Goal: Find specific page/section: Find specific page/section

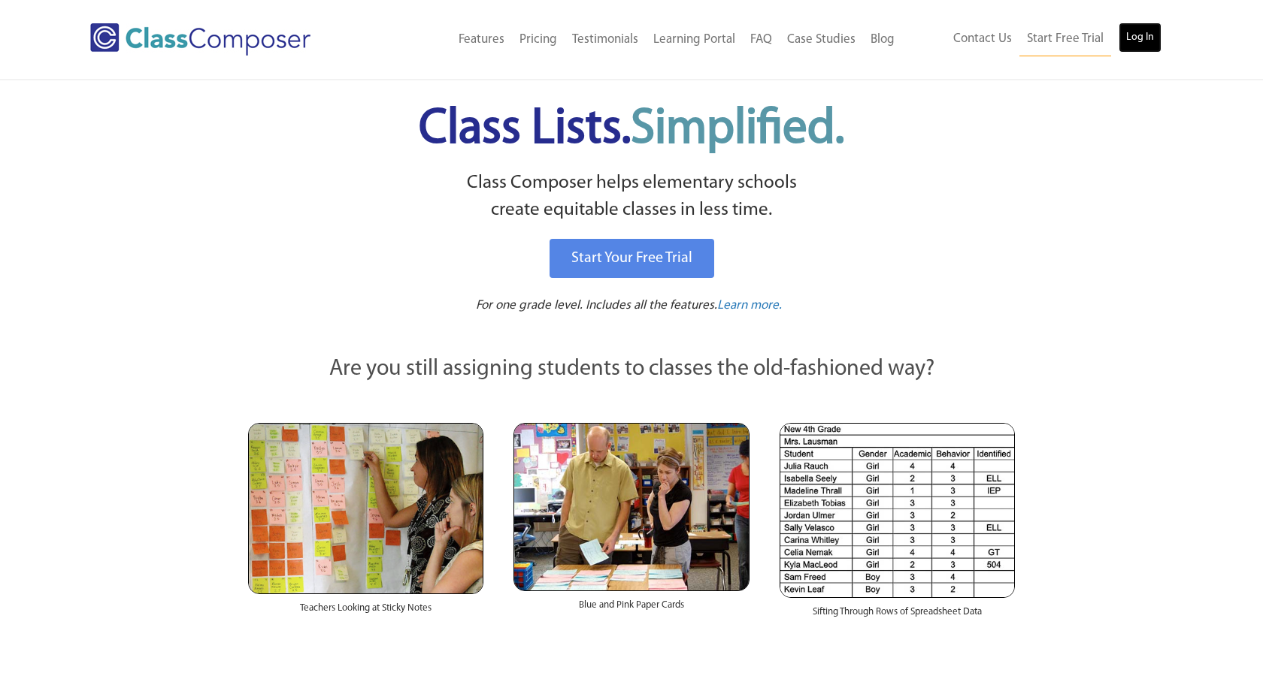
click at [1138, 38] on link "Log In" at bounding box center [1139, 38] width 43 height 30
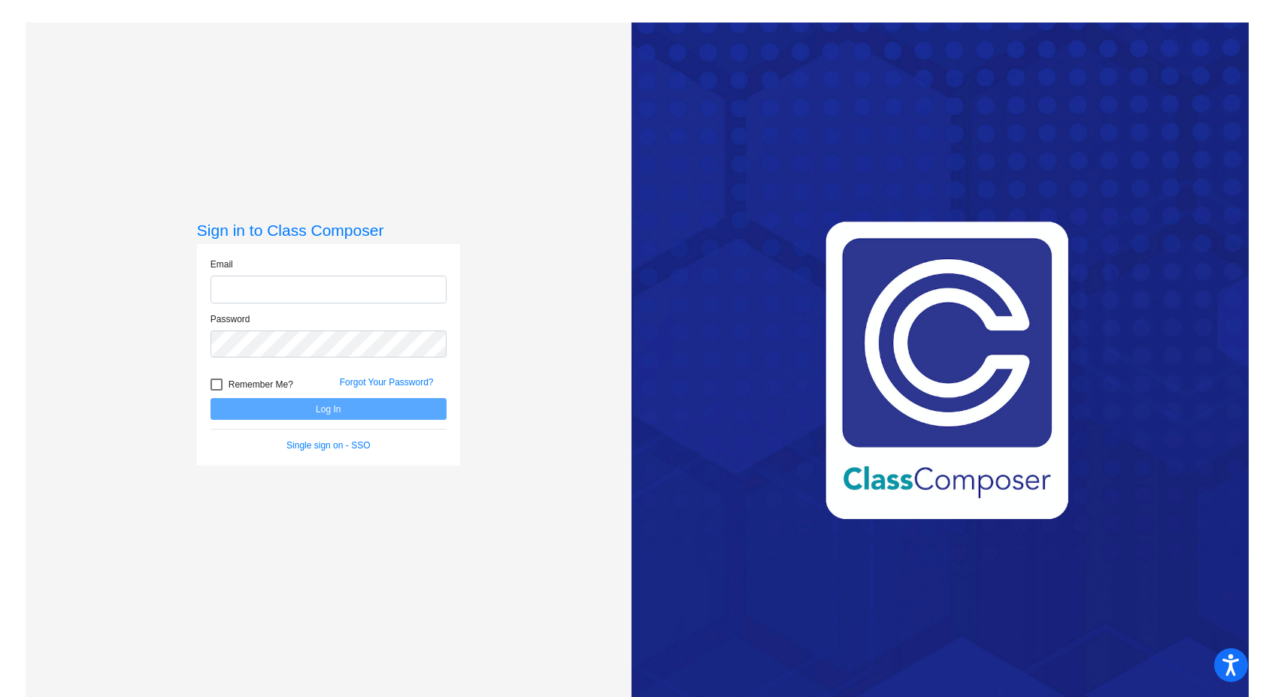
click at [309, 287] on input "email" at bounding box center [328, 290] width 236 height 28
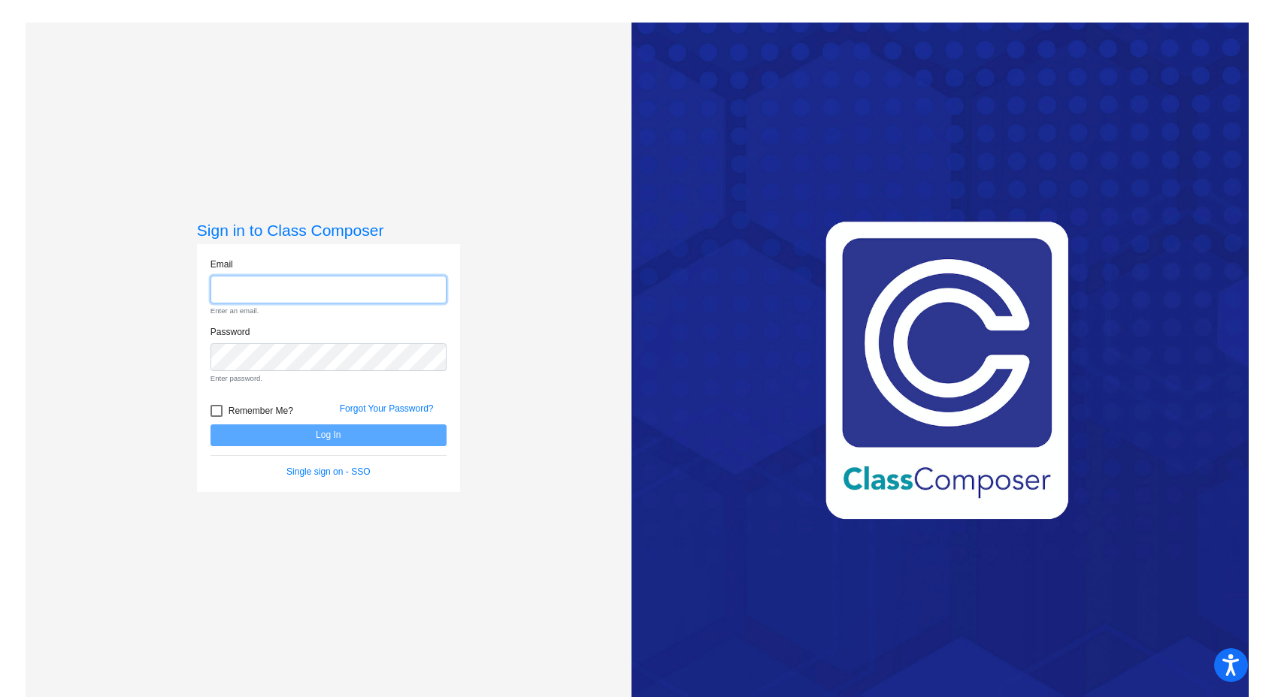
type input "[EMAIL_ADDRESS][DOMAIN_NAME]"
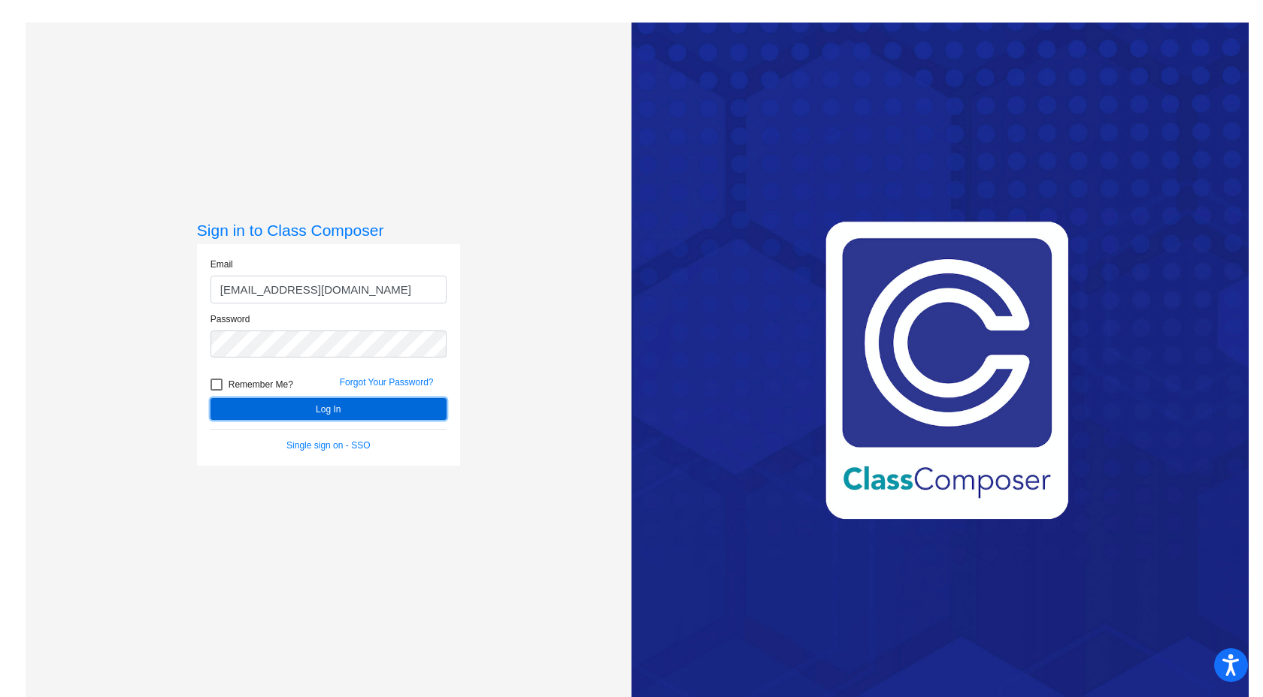
click at [292, 410] on button "Log In" at bounding box center [328, 409] width 236 height 22
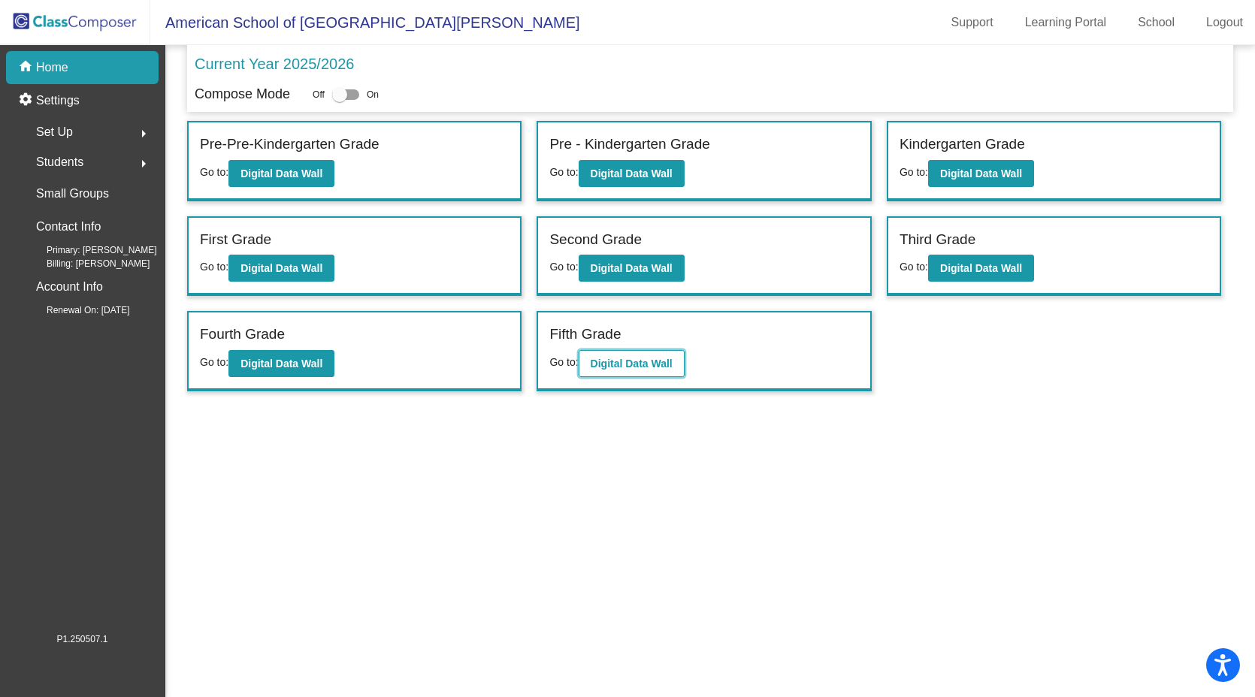
click at [618, 366] on b "Digital Data Wall" at bounding box center [632, 364] width 82 height 12
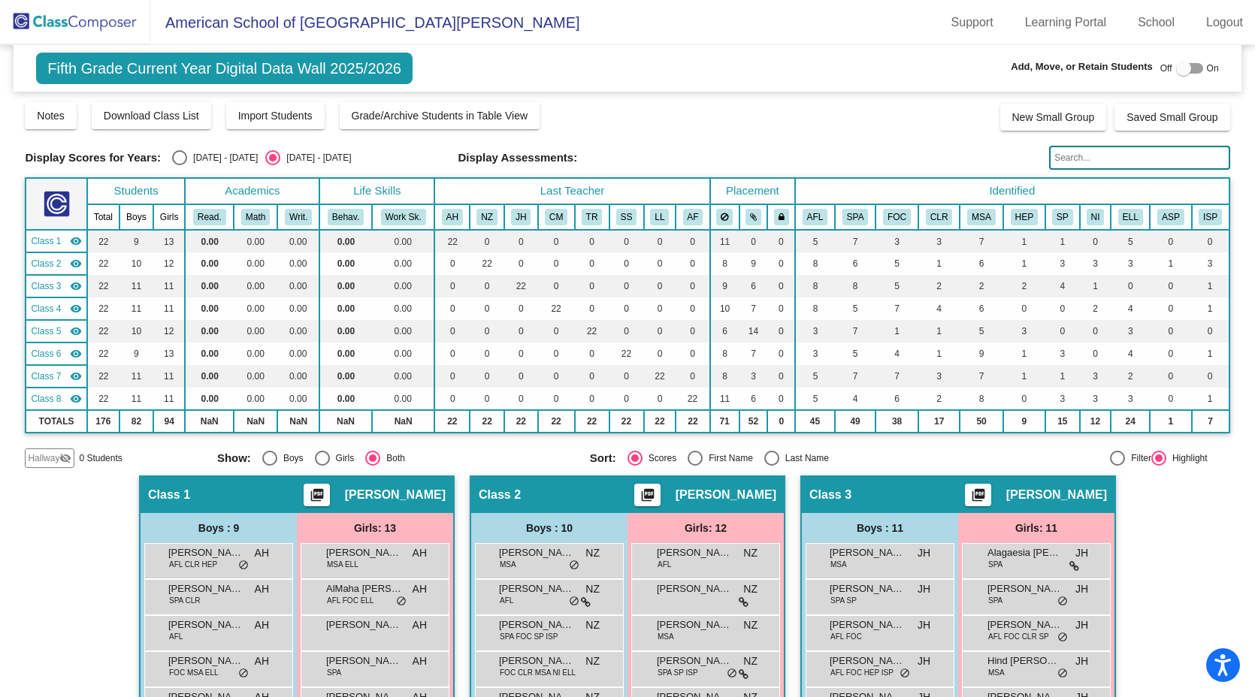
click at [1072, 159] on input "text" at bounding box center [1139, 158] width 180 height 24
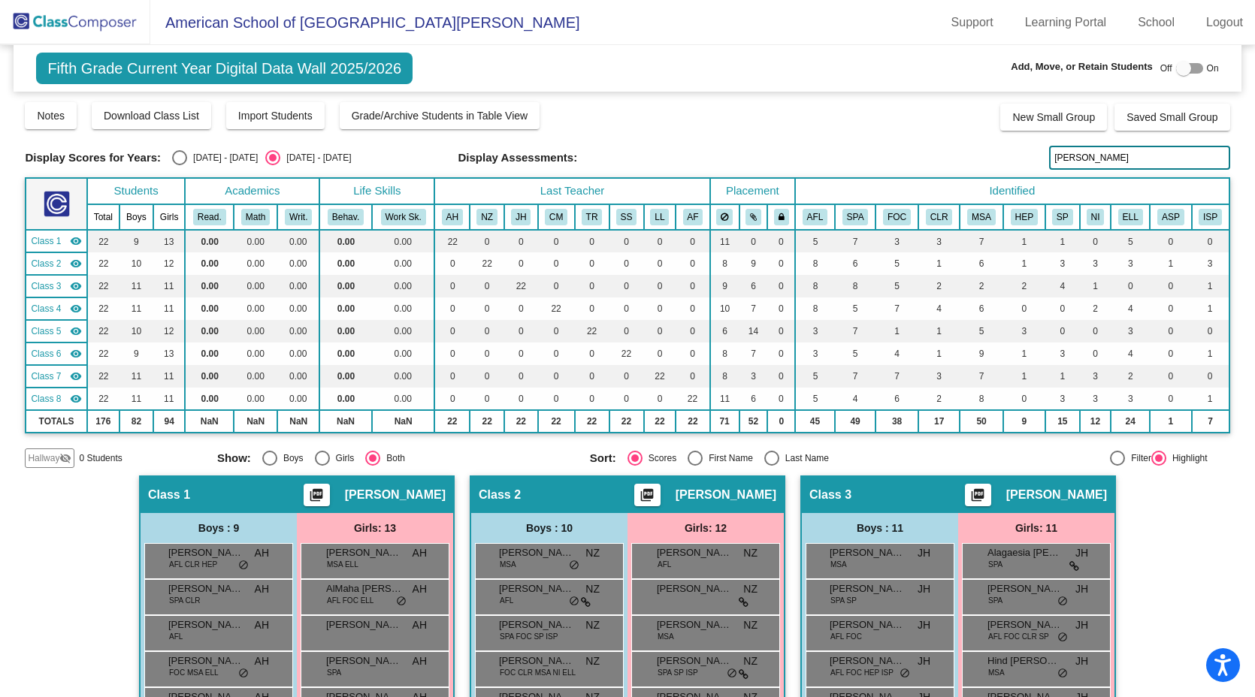
type input "barber"
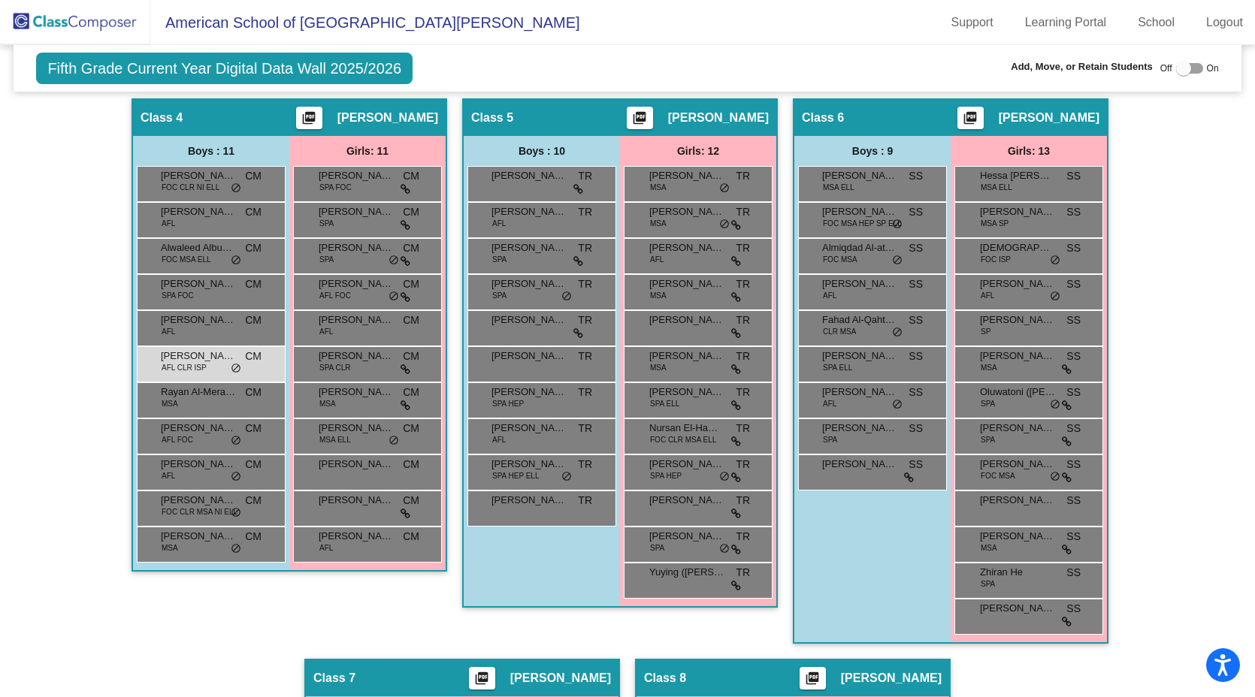
scroll to position [949, 0]
